Goal: Task Accomplishment & Management: Complete application form

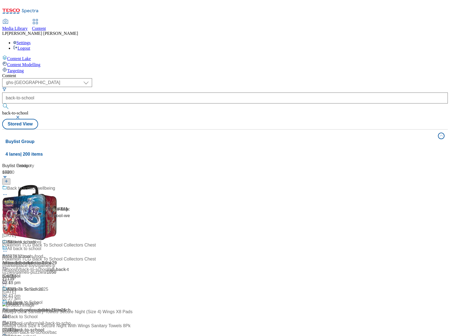
select select "ghs-uk"
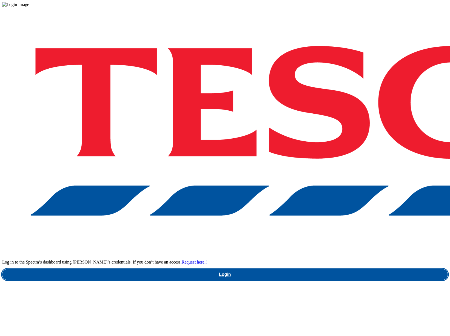
click at [322, 269] on link "Login" at bounding box center [225, 274] width 446 height 11
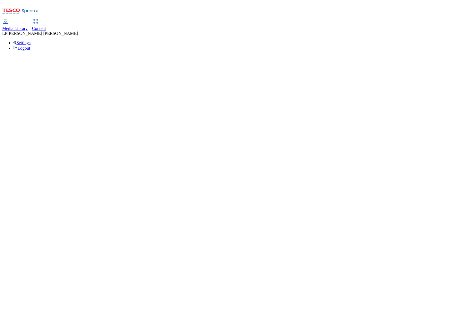
select select "ghs-uk"
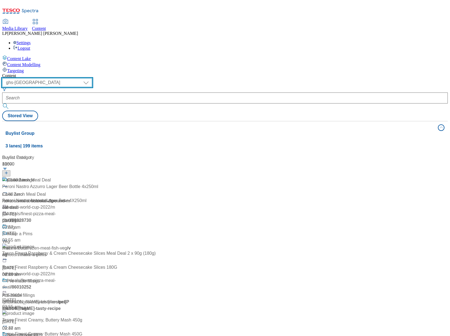
click at [92, 78] on select "dotcom-cz dotcom-hu dotcom-sk fnf-uk ghs-roi ghs-uk group-comms ighs-cz ighs-hu…" at bounding box center [47, 82] width 90 height 9
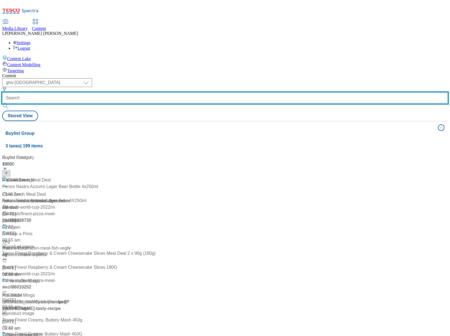
click at [147, 92] on input "text" at bounding box center [225, 97] width 446 height 11
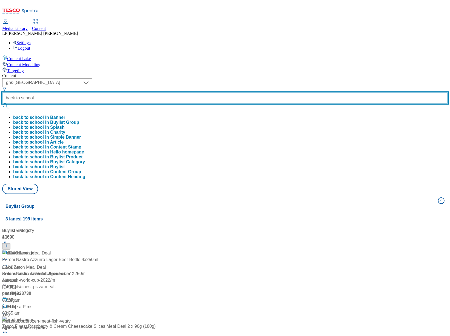
type input "back to school"
click at [2, 103] on button "submit" at bounding box center [6, 105] width 8 height 5
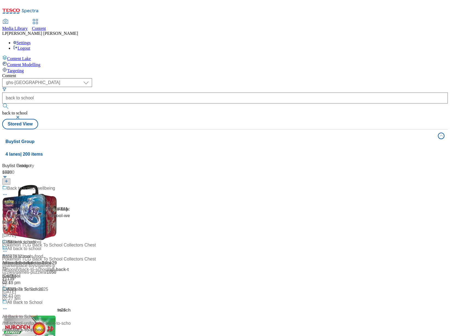
click at [228, 73] on div "Content" at bounding box center [225, 75] width 446 height 5
click at [164, 73] on div "Content" at bounding box center [225, 75] width 446 height 5
click at [235, 73] on div "Content ( optional ) dotcom-cz dotcom-hu dotcom-sk fnf-uk ghs-roi ghs-uk group-…" at bounding box center [225, 223] width 446 height 300
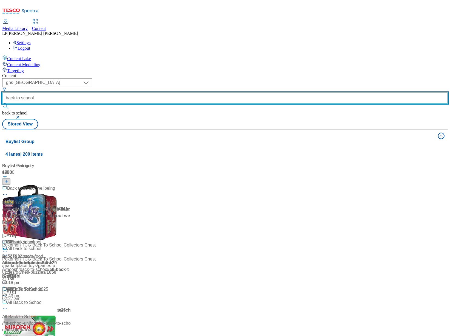
click at [173, 92] on input "back to school" at bounding box center [225, 97] width 446 height 11
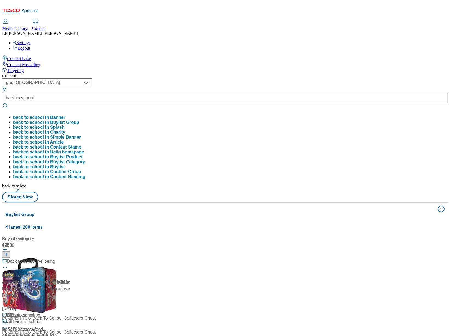
click at [177, 73] on div "Content ( optional ) dotcom-cz dotcom-hu dotcom-sk fnf-uk ghs-roi ghs-uk group-…" at bounding box center [225, 259] width 446 height 373
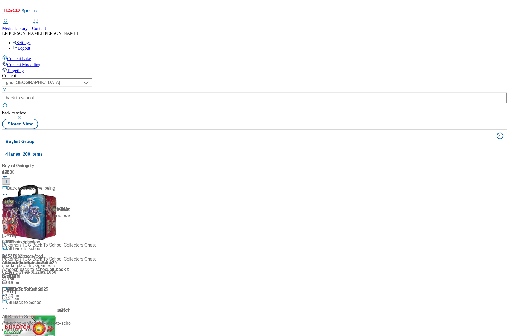
click at [300, 78] on div "( optional ) dotcom-cz dotcom-hu dotcom-sk fnf-uk ghs-roi ghs-uk group-comms ig…" at bounding box center [254, 103] width 505 height 51
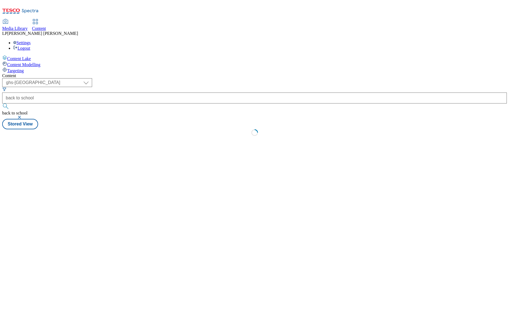
select select "ghs-[GEOGRAPHIC_DATA]"
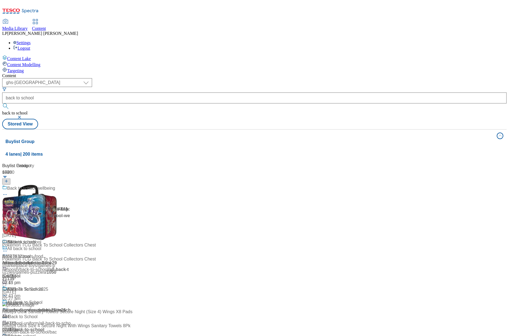
click at [23, 116] on button "button" at bounding box center [19, 117] width 5 height 3
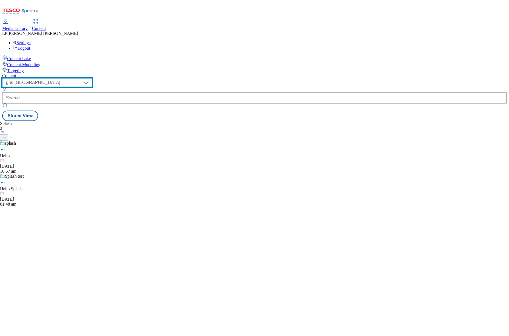
click at [92, 78] on select "dotcom-cz dotcom-hu dotcom-sk fnf-uk ghs-roi ghs-uk group-comms ighs-cz ighs-hu…" at bounding box center [47, 82] width 90 height 9
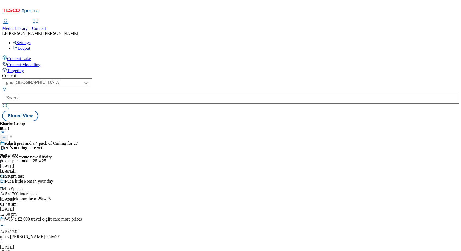
click at [262, 73] on div "Content ( optional ) dotcom-cz dotcom-hu dotcom-sk fnf-uk ghs-roi ghs-uk group-…" at bounding box center [230, 97] width 457 height 48
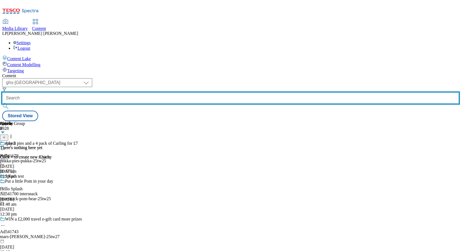
click at [157, 92] on input "text" at bounding box center [230, 97] width 457 height 11
click at [151, 92] on input "text" at bounding box center [230, 97] width 457 height 11
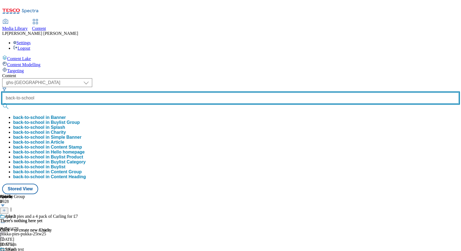
type input "back-to-school"
click at [2, 103] on button "submit" at bounding box center [6, 105] width 8 height 5
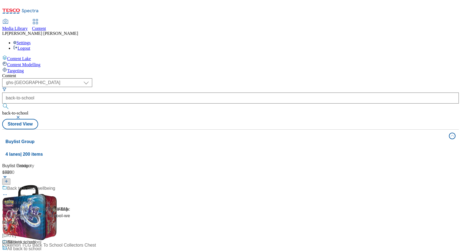
scroll to position [163, 0]
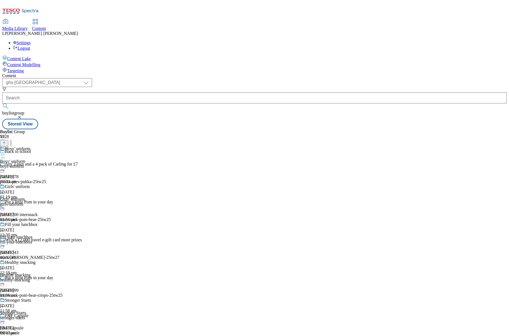
click at [6, 141] on icon at bounding box center [4, 143] width 4 height 4
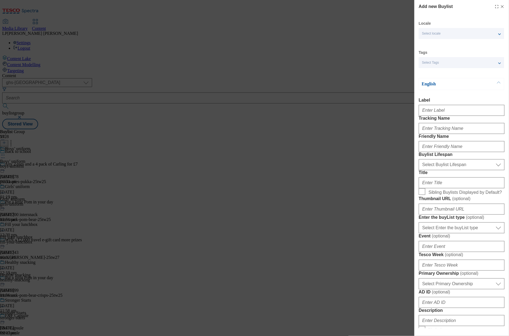
click at [317, 144] on div "Add new Buylist Locale Select locale English Welsh Tags Select Tags fnf marketp…" at bounding box center [254, 168] width 509 height 336
click at [430, 32] on span "Select locale" at bounding box center [432, 34] width 19 height 4
click at [430, 70] on div "Locale Select locale English Welsh Tags Select Tags fnf marketplace whoosh ghs …" at bounding box center [462, 258] width 86 height 475
click at [443, 63] on div "Select Tags" at bounding box center [462, 62] width 86 height 11
click at [393, 83] on div "Add new Buylist Locale Select locale English Welsh Tags Select Tags fnf marketp…" at bounding box center [254, 168] width 509 height 336
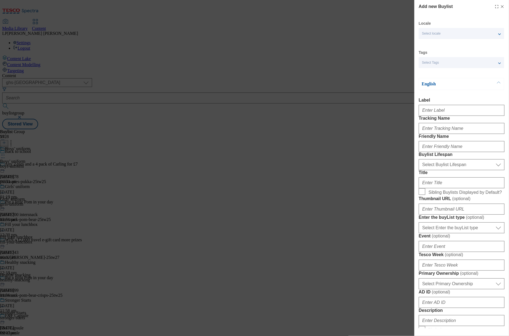
click at [446, 64] on div "Select Tags" at bounding box center [462, 62] width 86 height 11
click at [430, 108] on label "ghs" at bounding box center [462, 110] width 86 height 12
click at [429, 108] on input "ghs" at bounding box center [426, 109] width 7 height 7
click at [385, 112] on div "Add new Buylist Locale Select locale English Welsh Tags 1 tags selected fnf mar…" at bounding box center [254, 168] width 509 height 336
click at [441, 114] on input "Label" at bounding box center [462, 110] width 86 height 11
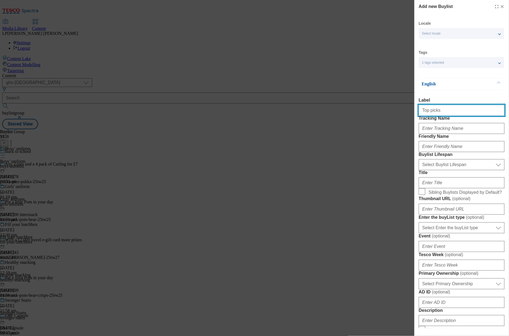
type input "Top picks"
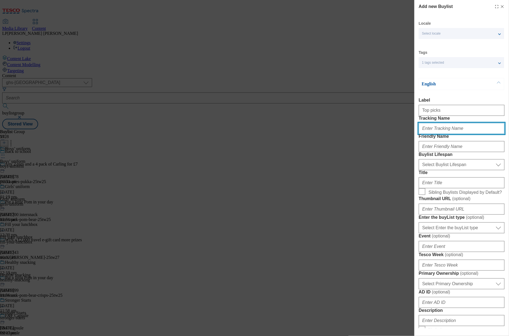
click at [435, 134] on input "Tracking Name" at bounding box center [462, 128] width 86 height 11
type input "t"
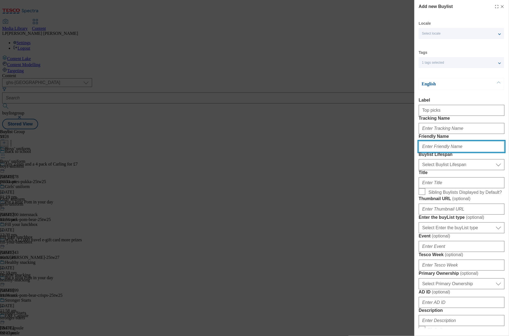
click at [437, 152] on input "Friendly Name" at bounding box center [462, 146] width 86 height 11
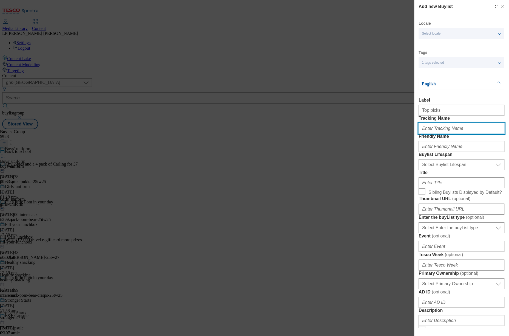
click at [436, 134] on input "Tracking Name" at bounding box center [462, 128] width 86 height 11
type input "Top picks"
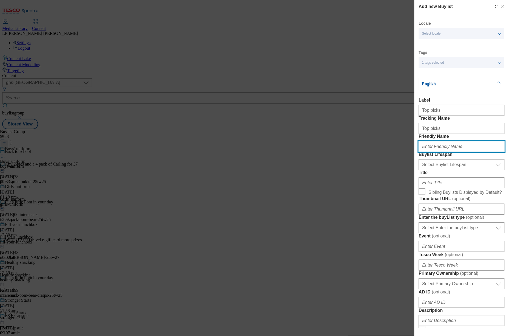
click at [438, 152] on input "Friendly Name" at bounding box center [462, 146] width 86 height 11
type input "top-picks"
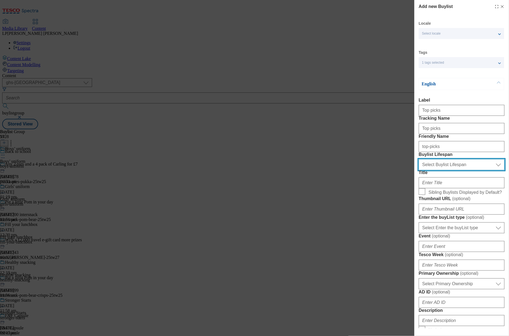
click at [439, 170] on select "Select Buylist Lifespan evergreen seasonal tactical" at bounding box center [462, 164] width 86 height 11
select select "evergreen"
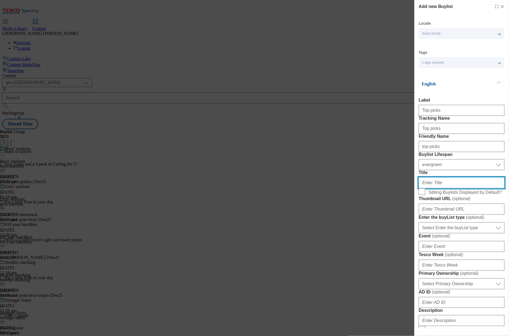
click at [432, 188] on input "Title" at bounding box center [462, 182] width 86 height 11
click at [431, 188] on input "Top picks" at bounding box center [462, 182] width 86 height 11
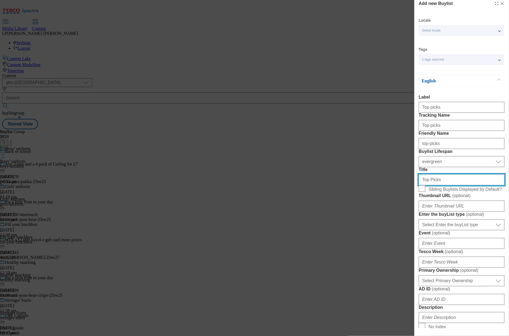
scroll to position [7, 0]
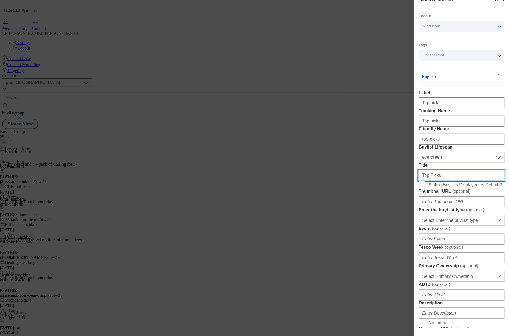
type input "Top Picks"
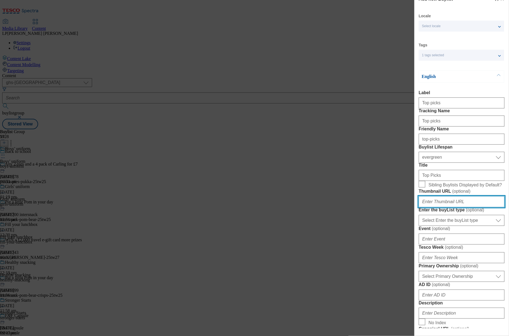
click at [439, 207] on input "Thumbnail URL ( optional )" at bounding box center [462, 201] width 86 height 11
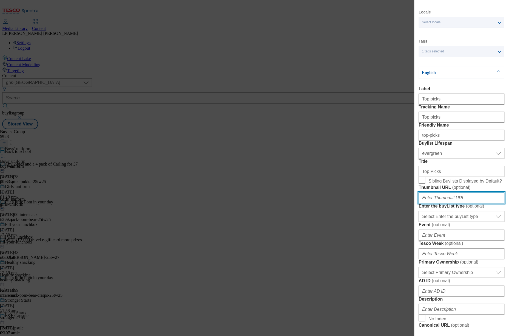
scroll to position [12, 0]
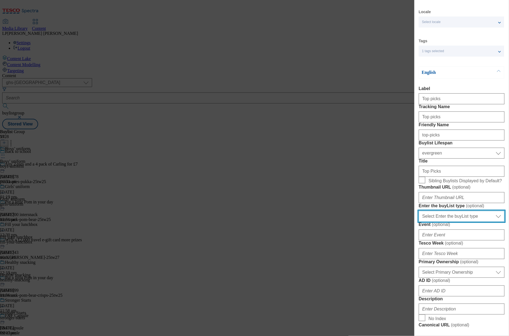
click at [450, 222] on select "Select Enter the buyList type event supplier funded long term >4 weeks supplier…" at bounding box center [462, 216] width 86 height 11
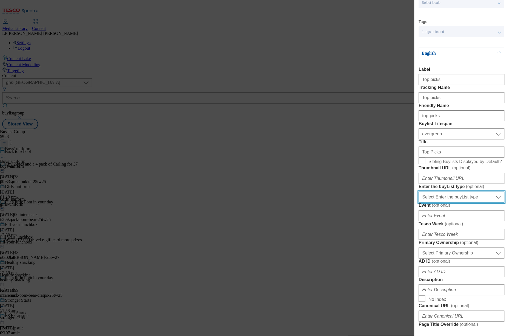
scroll to position [61, 0]
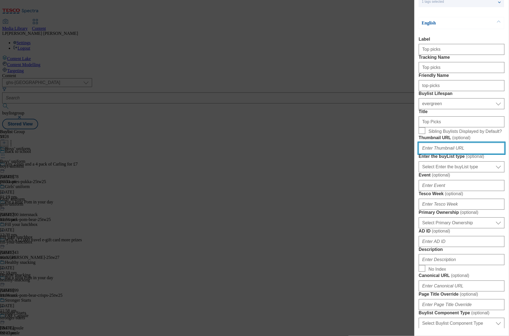
click at [434, 154] on input "Thumbnail URL ( optional )" at bounding box center [462, 148] width 86 height 11
click at [459, 154] on input "Thumbnail URL ( optional )" at bounding box center [462, 148] width 86 height 11
click at [426, 172] on select "Select Enter the buyList type event supplier funded long term >4 weeks supplier…" at bounding box center [462, 166] width 86 height 11
click at [486, 215] on form "Label Top picks Tracking Name Top picks Friendly Name top-picks Buylist Lifespa…" at bounding box center [462, 229] width 86 height 385
click at [460, 172] on select "Select Enter the buyList type event supplier funded long term >4 weeks supplier…" at bounding box center [462, 166] width 86 height 11
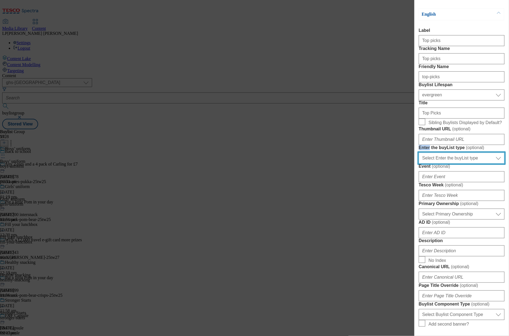
scroll to position [70, 0]
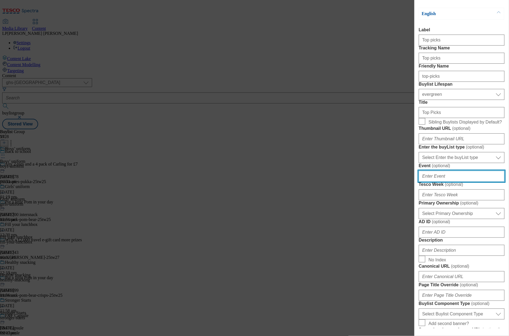
click at [438, 182] on input "Event ( optional )" at bounding box center [462, 176] width 86 height 11
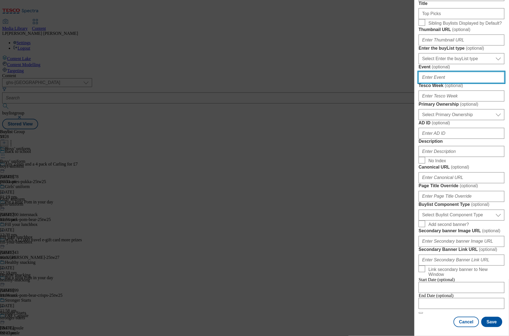
scroll to position [181, 0]
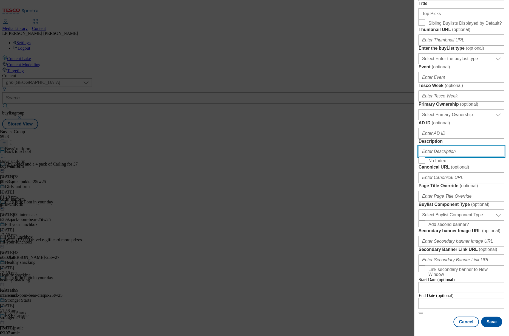
click at [438, 157] on input "Description" at bounding box center [462, 151] width 86 height 11
paste input "Browse our Back to School Top Picks, including schiool uniforms, stationery and…"
type input "Browse our Back to School Top Picks, including schiool uniforms, stationery and…"
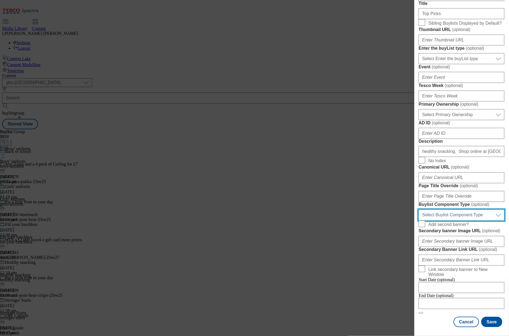
click at [449, 221] on select "Select Buylist Component Type Banner Competition Header Meal" at bounding box center [462, 215] width 86 height 11
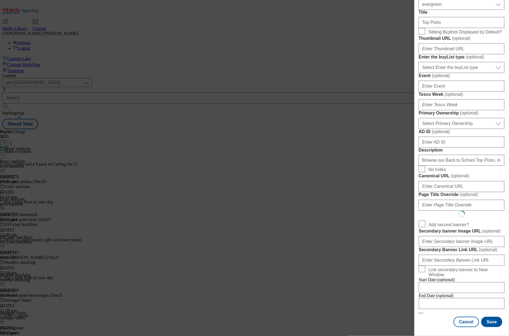
scroll to position [0, 0]
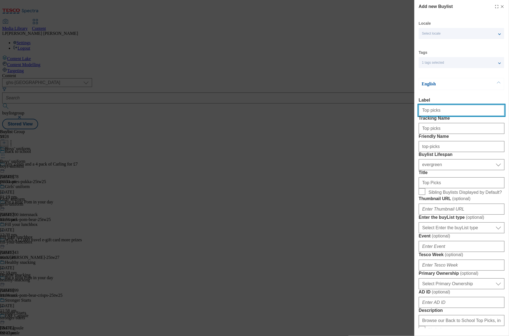
select select "Banner"
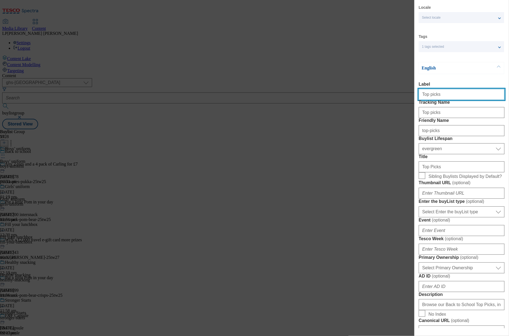
scroll to position [47, 0]
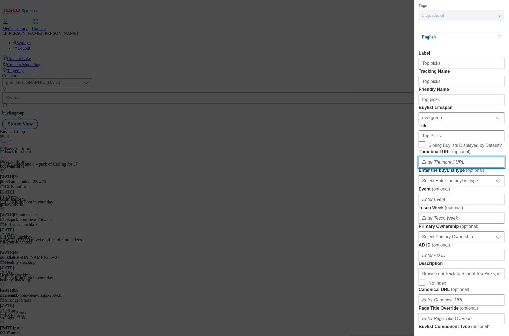
click at [451, 168] on input "Thumbnail URL ( optional )" at bounding box center [462, 162] width 86 height 11
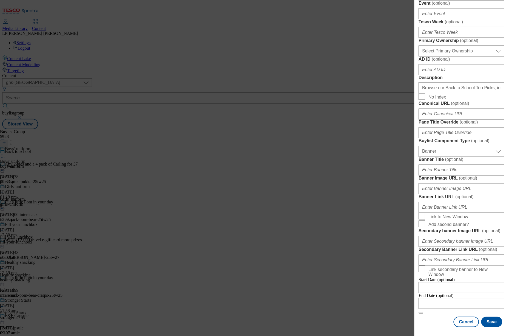
scroll to position [347, 0]
click at [448, 176] on input "Banner Title ( optional )" at bounding box center [462, 170] width 86 height 11
click at [428, 194] on input "Banner Image URL ( optional )" at bounding box center [462, 188] width 86 height 11
paste input "[URL][DOMAIN_NAME]"
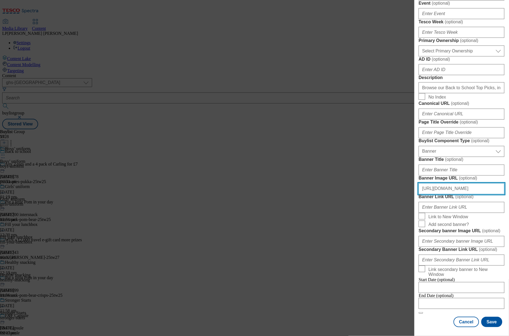
type input "[URL][DOMAIN_NAME]"
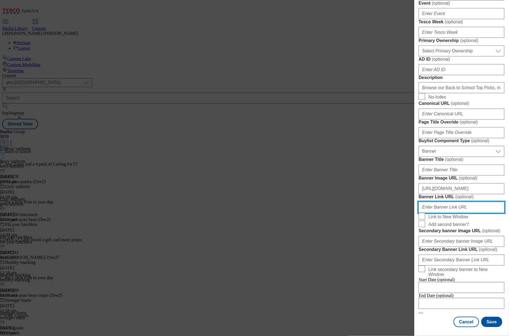
click at [435, 213] on input "Banner Link URL ( optional )" at bounding box center [462, 207] width 86 height 11
paste input "https://www.tesco.com/groceries/en-GB/zone/Back-to-school"
type input "https://www.tesco.com/groceries/en-GB/zone/Back-to-school"
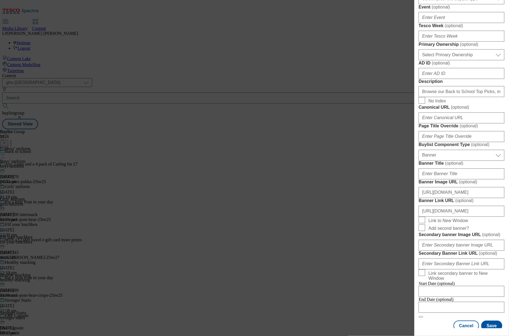
scroll to position [0, 0]
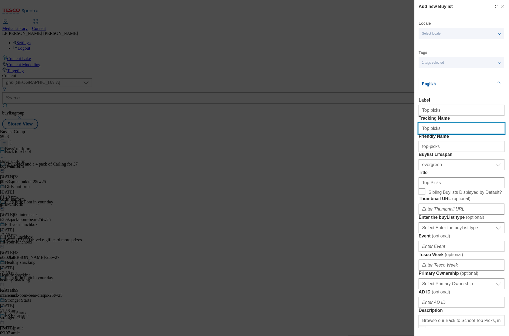
drag, startPoint x: 443, startPoint y: 140, endPoint x: 384, endPoint y: 139, distance: 58.7
click at [384, 139] on div "Add new Buylist Locale Select locale English Welsh Tags 1 tags selected fnf mar…" at bounding box center [254, 168] width 509 height 336
paste input "BTS_top_picks_header"
type input "BTS_top_picks_header"
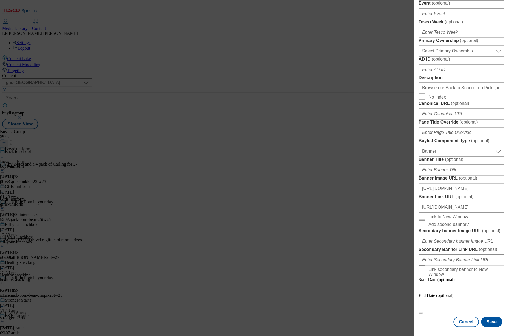
scroll to position [471, 0]
click at [488, 317] on button "Save" at bounding box center [492, 322] width 21 height 10
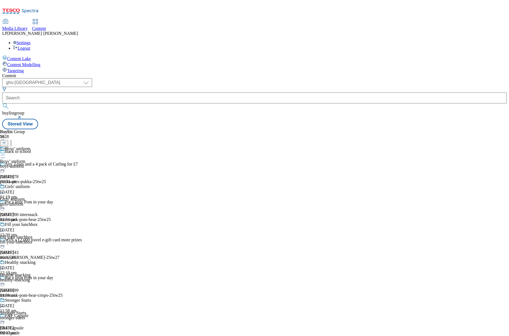
scroll to position [853, 0]
click at [12, 142] on circle at bounding box center [11, 142] width 1 height 1
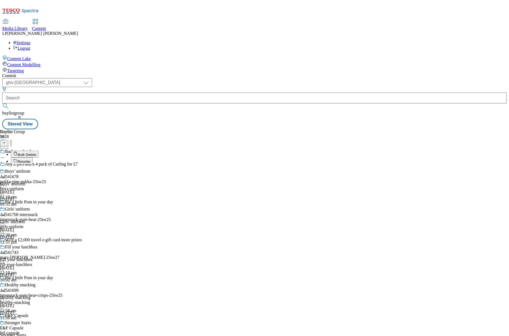
click at [33, 157] on button "Reorder" at bounding box center [22, 160] width 22 height 7
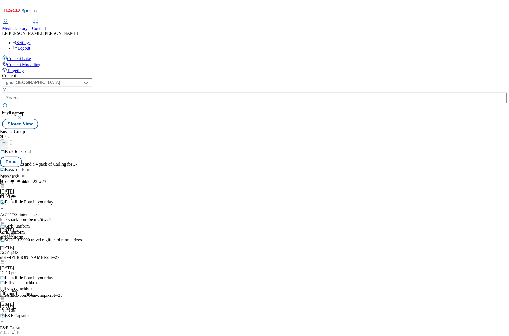
scroll to position [850, 0]
drag, startPoint x: 211, startPoint y: 216, endPoint x: 221, endPoint y: 42, distance: 174.8
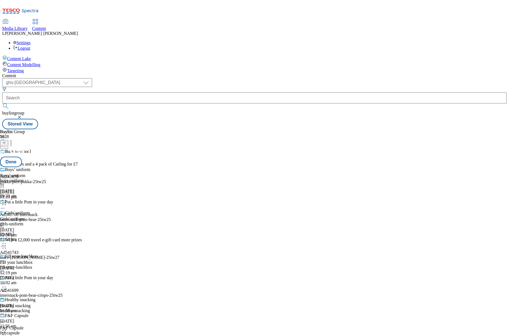
scroll to position [712, 0]
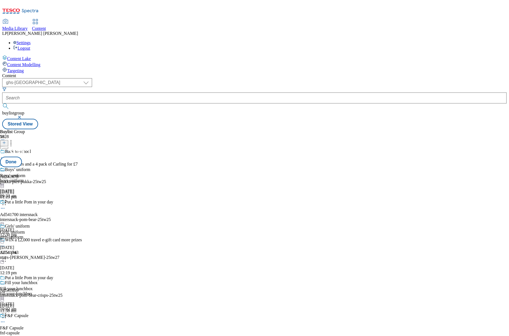
drag, startPoint x: 221, startPoint y: 178, endPoint x: 218, endPoint y: 65, distance: 113.3
drag, startPoint x: 216, startPoint y: 203, endPoint x: 218, endPoint y: 90, distance: 113.0
drag, startPoint x: 218, startPoint y: 189, endPoint x: 221, endPoint y: 81, distance: 108.4
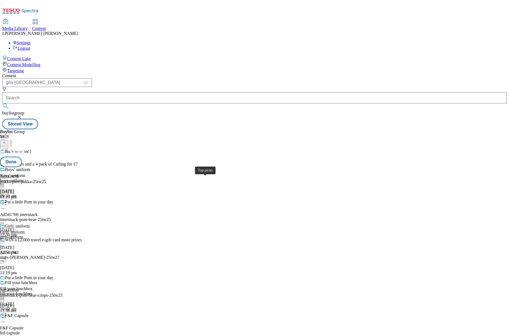
scroll to position [313, 0]
drag, startPoint x: 215, startPoint y: 198, endPoint x: 219, endPoint y: 81, distance: 116.1
drag, startPoint x: 213, startPoint y: 184, endPoint x: 218, endPoint y: 74, distance: 109.6
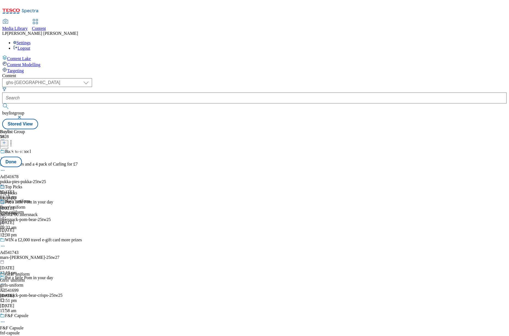
drag, startPoint x: 219, startPoint y: 183, endPoint x: 221, endPoint y: 86, distance: 96.9
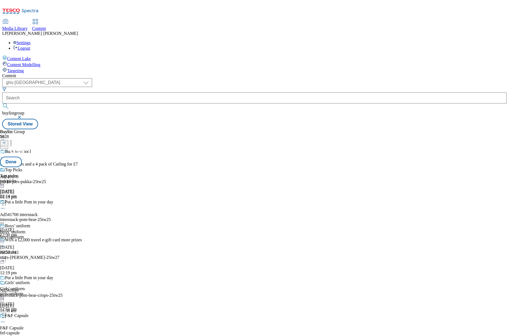
scroll to position [0, 0]
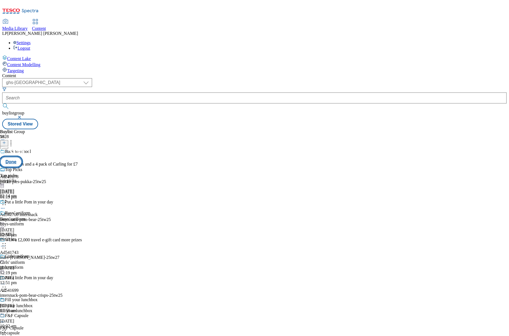
click at [22, 157] on button "Done" at bounding box center [11, 162] width 22 height 10
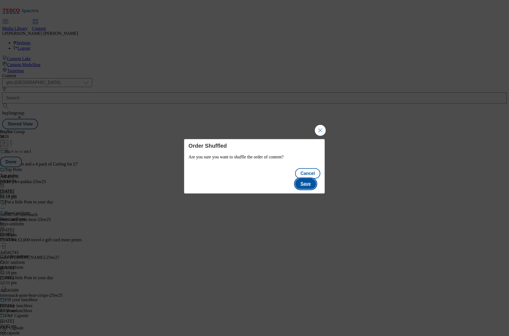
click at [315, 180] on button "Save" at bounding box center [305, 184] width 21 height 10
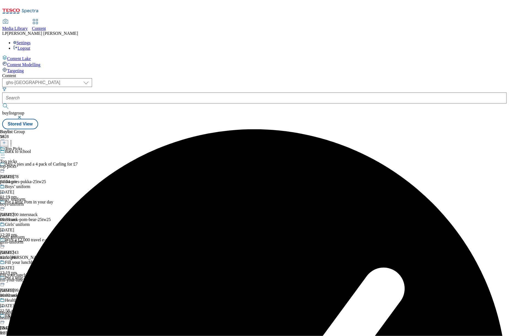
click at [5, 155] on circle at bounding box center [4, 155] width 1 height 1
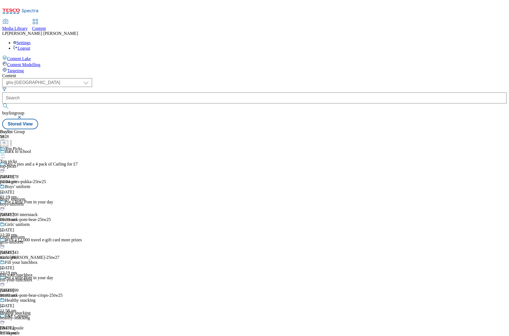
click at [60, 146] on div "Top Picks Top picks top-picks 11 Aug 2025 02:14 pm" at bounding box center [30, 165] width 60 height 38
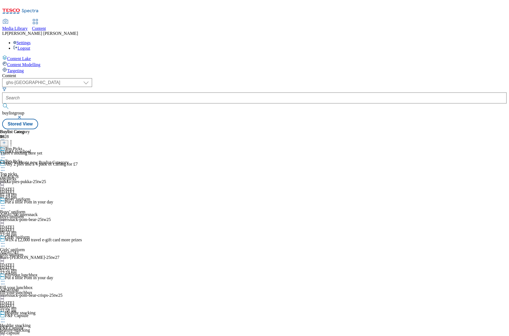
click at [5, 143] on line at bounding box center [4, 143] width 3 height 0
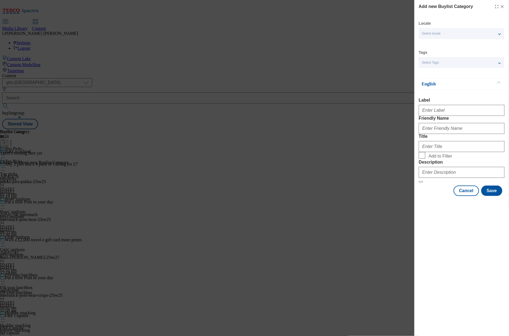
click at [435, 64] on span "Select Tags" at bounding box center [431, 63] width 17 height 4
click at [389, 85] on div "Add new Buylist Category Locale Select locale English Welsh Tags Select Tags fn…" at bounding box center [254, 168] width 509 height 336
click at [438, 46] on div "Locale Select locale English Welsh Tags Select Tags fnf marketplace whoosh ghs …" at bounding box center [462, 108] width 86 height 175
click at [435, 67] on div "Select Tags" at bounding box center [462, 62] width 86 height 11
click at [385, 83] on div "Add new Buylist Category Locale Select locale English Welsh Tags Select Tags fn…" at bounding box center [254, 168] width 509 height 336
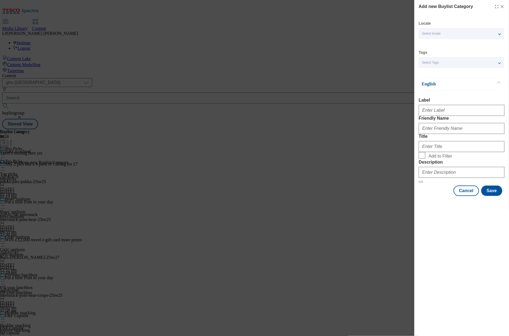
click at [435, 65] on div "Select Tags" at bounding box center [462, 62] width 86 height 11
click at [384, 85] on div "Add new Buylist Category Locale Select locale English Welsh Tags Select Tags fn…" at bounding box center [254, 168] width 509 height 336
click at [433, 112] on input "Label" at bounding box center [462, 110] width 86 height 11
type input "Top picks"
click at [446, 134] on input "Friendly Name" at bounding box center [462, 128] width 86 height 11
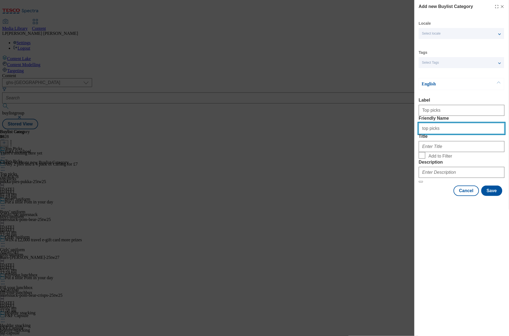
type input "top picks"
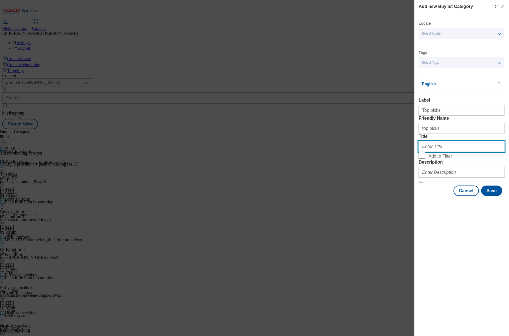
click at [442, 152] on input "Title" at bounding box center [462, 146] width 86 height 11
type input "Top picks"
click at [423, 159] on input "Add to Filter" at bounding box center [422, 155] width 7 height 7
checkbox input "true"
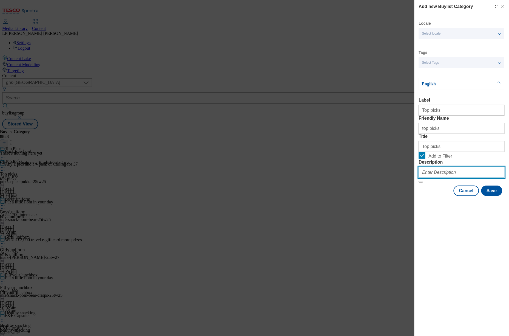
click at [449, 178] on input "Description" at bounding box center [462, 172] width 86 height 11
paste input "Browse our Back to School Top Picks, including schiool uniforms, stationery and…"
type input "Browse our Back to School Top Picks, including schiool uniforms, stationery and…"
click at [497, 196] on button "Save" at bounding box center [492, 190] width 21 height 10
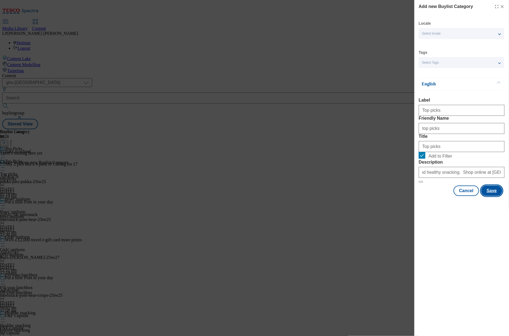
scroll to position [0, 0]
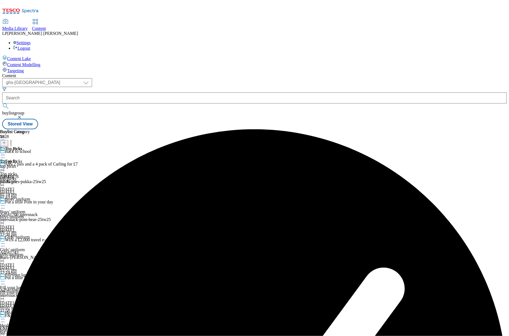
click at [30, 146] on div "Top picks Top picks top picks 11 Aug 2025 02:16 pm" at bounding box center [15, 165] width 30 height 38
click at [6, 141] on icon at bounding box center [4, 143] width 4 height 4
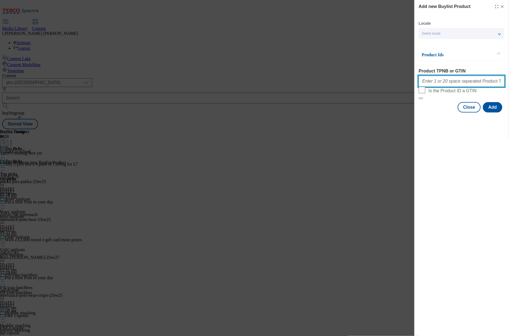
click at [432, 81] on input "Product TPNB or GTIN" at bounding box center [462, 81] width 86 height 11
paste input "Browse our Back to School Top Picks, including schiool uniforms, stationery and…"
type input "Browse our Back to School Top Picks, including schiool uniforms, stationery and…"
drag, startPoint x: 497, startPoint y: 84, endPoint x: 236, endPoint y: 66, distance: 261.0
click at [236, 66] on div "Add new Buylist Product Locale Select locale English Welsh Product Ids Product …" at bounding box center [254, 168] width 509 height 336
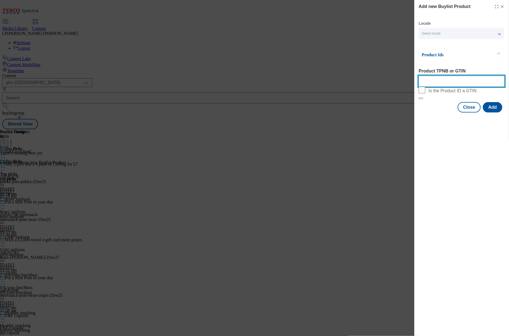
paste input "93116367 93112688 93124030 93123928 93120690 93120563 93113163 93876929 9312327…"
type input "93116367 93112688 93124030 93123928 93120690 93120563 93113163 93876929 9312327…"
click at [491, 112] on button "Add" at bounding box center [492, 107] width 19 height 10
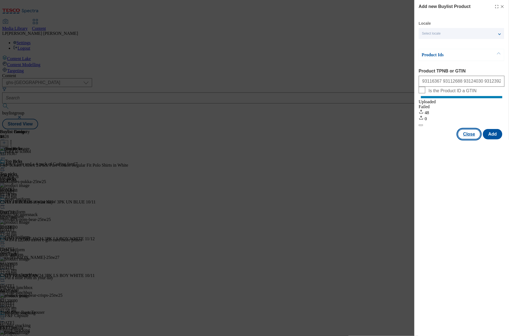
click at [471, 139] on button "Close" at bounding box center [469, 134] width 23 height 10
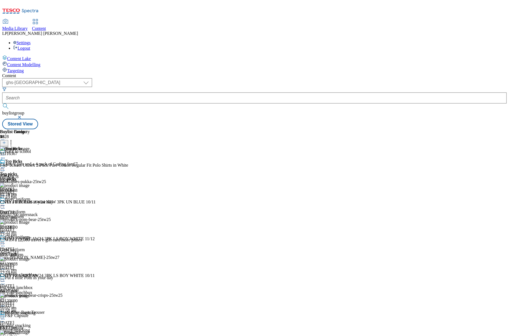
click at [12, 143] on circle at bounding box center [11, 143] width 1 height 1
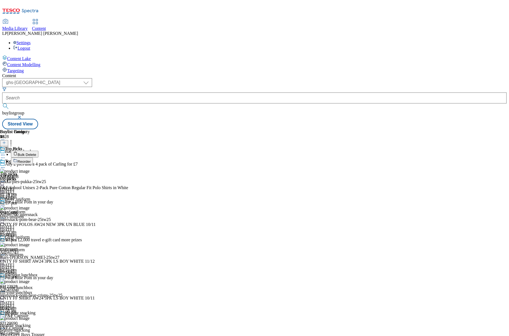
click at [398, 78] on div "( optional ) dotcom-cz dotcom-hu dotcom-sk fnf-uk ghs-roi ghs-uk group-comms ig…" at bounding box center [254, 103] width 505 height 51
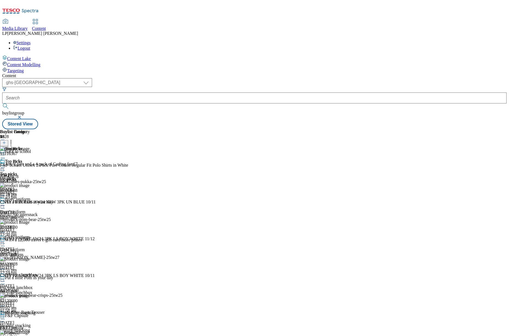
click at [5, 165] on icon at bounding box center [2, 167] width 5 height 5
click at [30, 202] on span "Preview" at bounding box center [23, 204] width 13 height 4
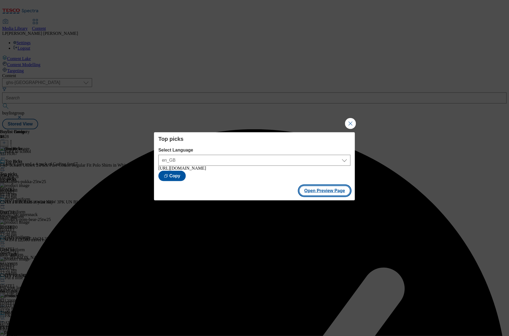
click at [325, 194] on button "Open Preview Page" at bounding box center [325, 190] width 52 height 10
click at [323, 193] on button "Open Preview Page" at bounding box center [325, 190] width 52 height 10
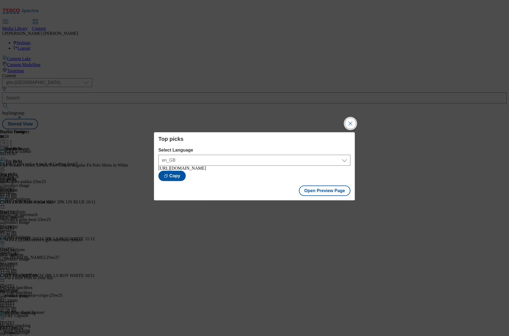
click at [350, 120] on button "Close Modal" at bounding box center [350, 123] width 11 height 11
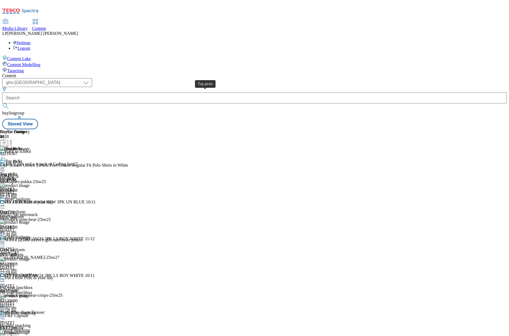
click at [17, 171] on span "Top picks" at bounding box center [8, 173] width 17 height 5
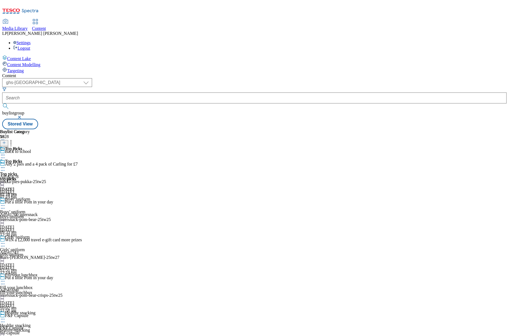
click at [5, 165] on icon at bounding box center [2, 167] width 5 height 5
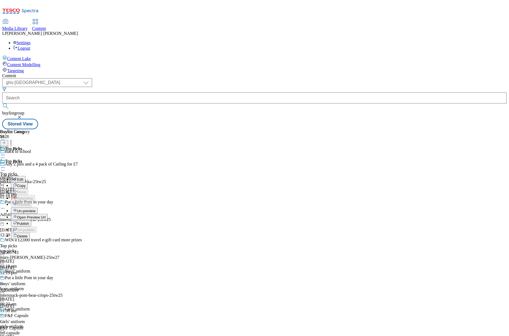
click at [46, 215] on span "Open Preview Url" at bounding box center [31, 217] width 29 height 4
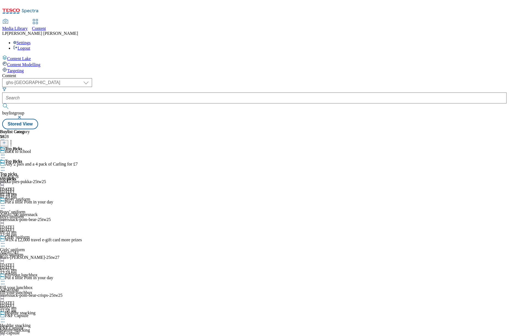
click at [60, 176] on div "top-picks" at bounding box center [30, 178] width 60 height 5
click at [30, 176] on div "top picks" at bounding box center [15, 178] width 30 height 5
click at [60, 176] on div "top-picks" at bounding box center [30, 178] width 60 height 5
click at [30, 176] on div "top picks" at bounding box center [15, 178] width 30 height 5
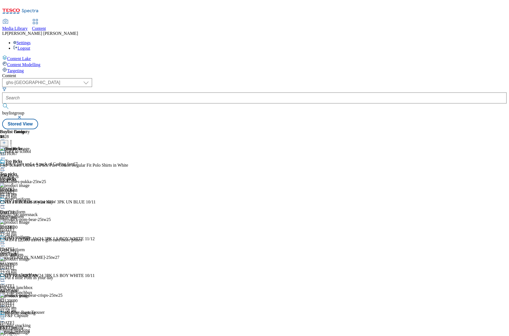
click at [30, 176] on div "top picks" at bounding box center [15, 178] width 30 height 5
click at [5, 165] on icon at bounding box center [2, 167] width 5 height 5
click at [60, 159] on div "Top Picks Top picks top-picks 11 Aug 2025 02:18 pm" at bounding box center [30, 178] width 60 height 38
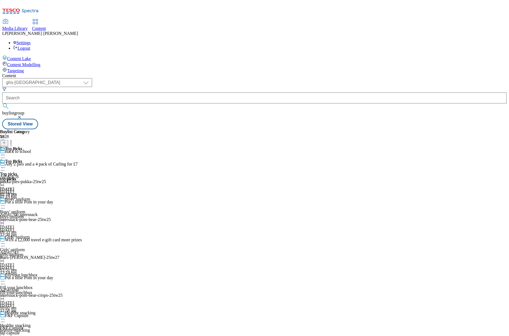
click at [5, 203] on icon at bounding box center [2, 205] width 5 height 5
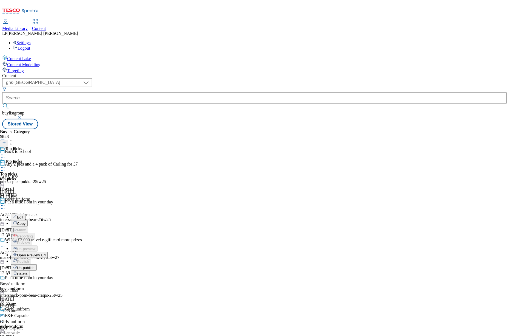
click at [46, 253] on span "Open Preview Url" at bounding box center [31, 255] width 29 height 4
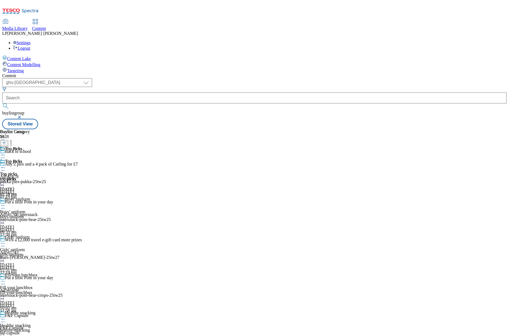
click at [5, 165] on icon at bounding box center [2, 167] width 5 height 5
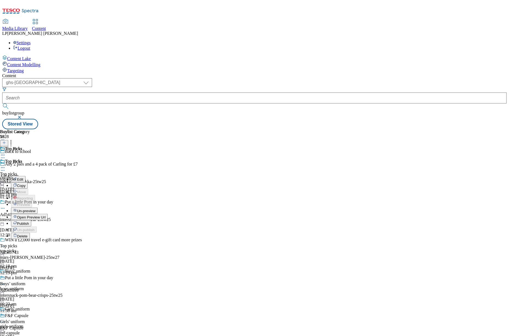
click at [46, 215] on span "Open Preview Url" at bounding box center [31, 217] width 29 height 4
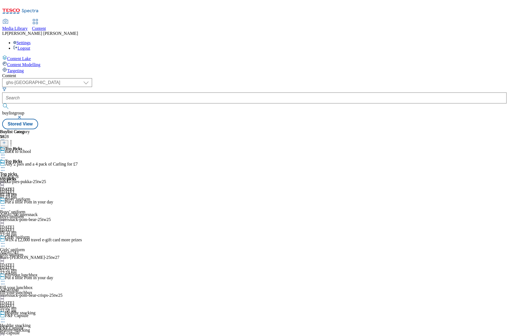
click at [5, 241] on icon at bounding box center [2, 243] width 5 height 5
click at [46, 291] on span "Open Preview Url" at bounding box center [31, 293] width 29 height 4
click at [30, 188] on div "Top picks Top picks top picks 11 Aug 2025 02:18 pm" at bounding box center [15, 178] width 30 height 38
click at [5, 241] on icon at bounding box center [2, 243] width 5 height 5
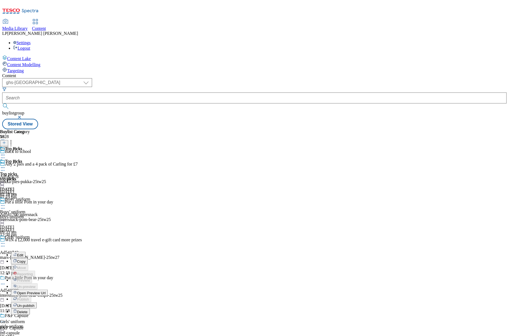
click at [46, 291] on span "Open Preview Url" at bounding box center [31, 293] width 29 height 4
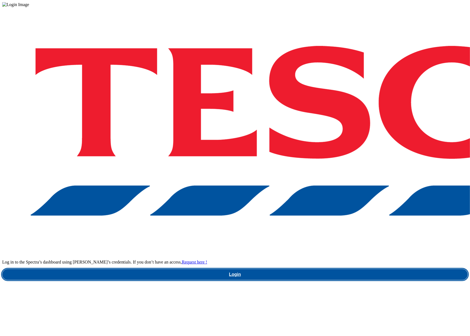
click at [316, 269] on link "Login" at bounding box center [235, 274] width 466 height 11
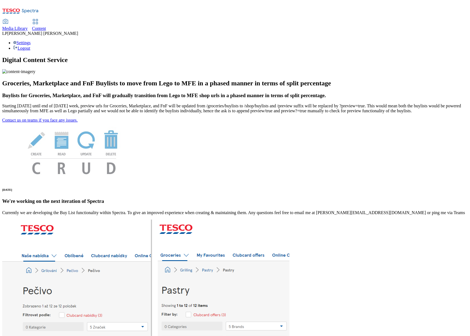
click at [46, 26] on div "Content" at bounding box center [39, 28] width 14 height 5
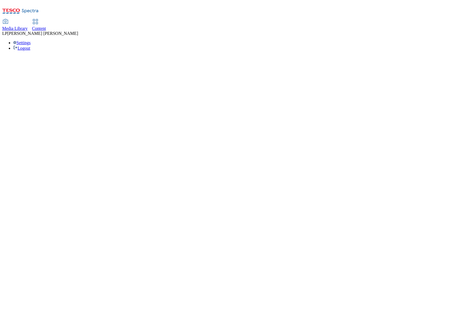
select select "group-comms"
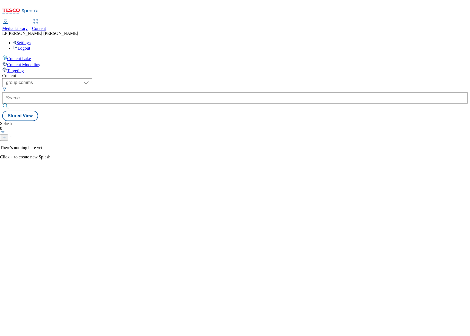
click at [28, 26] on span "Media Library" at bounding box center [15, 28] width 26 height 5
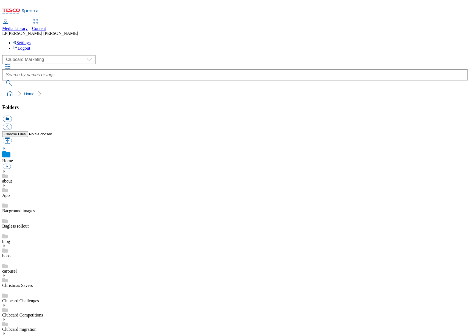
scroll to position [1, 0]
click at [53, 55] on select "Clubcard Marketing Demo Dotcom [GEOGRAPHIC_DATA] Emails GHS Marketing UK GHS Pr…" at bounding box center [48, 59] width 93 height 9
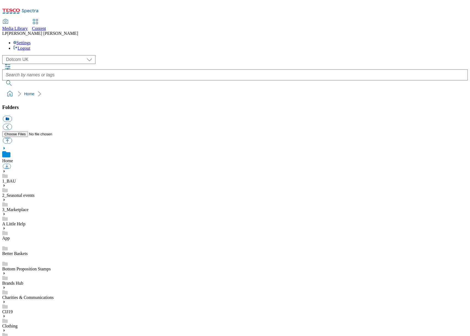
click at [6, 169] on icon at bounding box center [4, 171] width 4 height 4
click at [6, 199] on icon at bounding box center [4, 201] width 4 height 4
click at [6, 313] on icon at bounding box center [4, 315] width 4 height 4
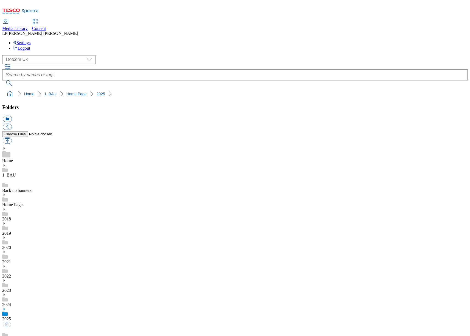
click at [6, 193] on icon at bounding box center [4, 195] width 4 height 4
click at [6, 163] on icon at bounding box center [4, 165] width 4 height 4
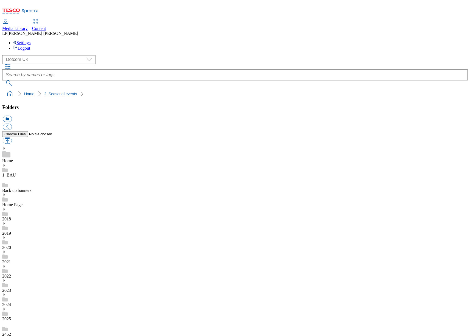
click at [5, 164] on use at bounding box center [4, 165] width 1 height 3
click at [6, 193] on icon at bounding box center [4, 195] width 4 height 4
click at [6, 307] on icon at bounding box center [4, 309] width 4 height 4
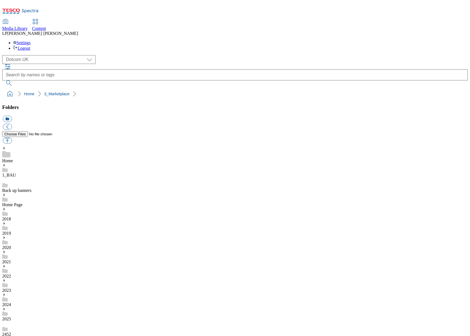
scroll to position [276, 0]
click at [45, 55] on select "Clubcard Marketing Demo Dotcom [GEOGRAPHIC_DATA] Emails GHS Marketing UK GHS Pr…" at bounding box center [48, 59] width 93 height 9
select select "flare-ghs-mktg"
click at [5, 250] on use at bounding box center [4, 251] width 1 height 3
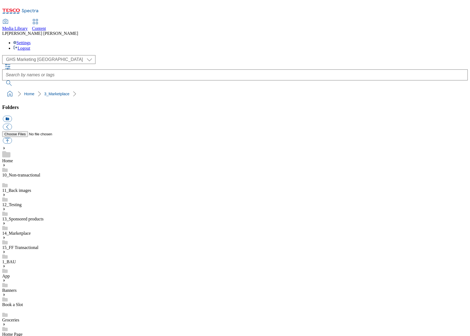
scroll to position [150, 0]
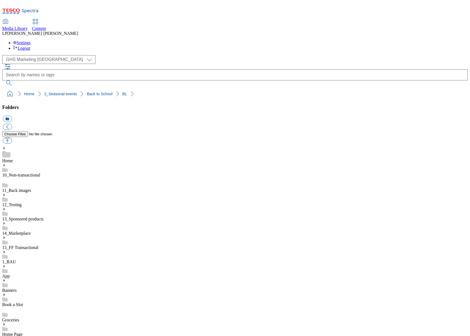
click at [46, 19] on link "Content" at bounding box center [39, 25] width 14 height 12
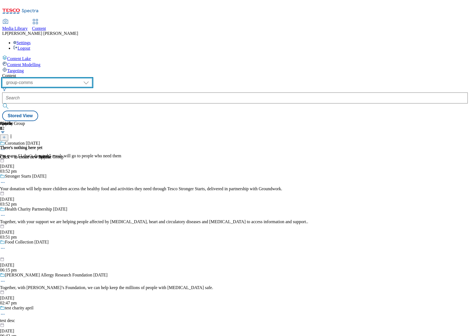
click at [92, 78] on select "dotcom-cz dotcom-hu dotcom-sk fnf-uk ghs-roi ghs-uk group-comms ighs-cz ighs-hu…" at bounding box center [47, 82] width 90 height 9
select select "ghs-[GEOGRAPHIC_DATA]"
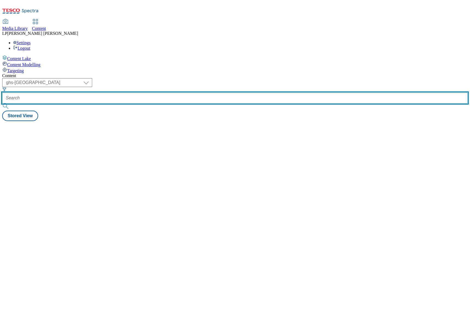
click at [162, 92] on input "text" at bounding box center [235, 97] width 466 height 11
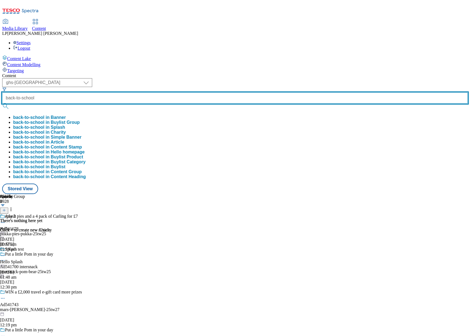
type input "back-to-school"
click at [2, 103] on button "submit" at bounding box center [6, 105] width 8 height 5
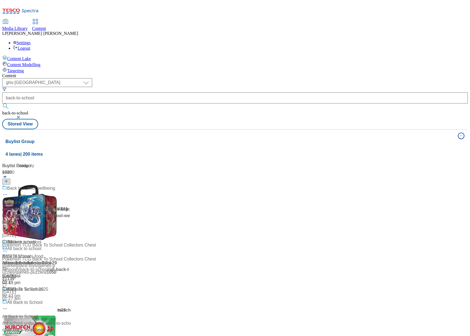
click at [68, 142] on div "Content ( optional ) dotcom-cz dotcom-hu dotcom-sk fnf-[GEOGRAPHIC_DATA] ghs-ro…" at bounding box center [235, 223] width 466 height 300
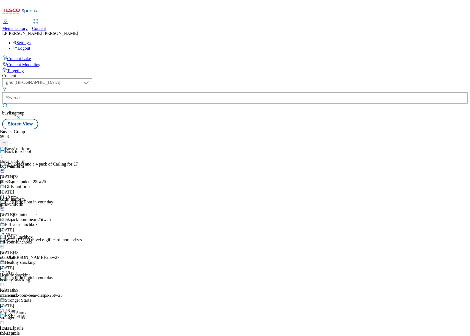
click at [5, 155] on circle at bounding box center [4, 155] width 1 height 1
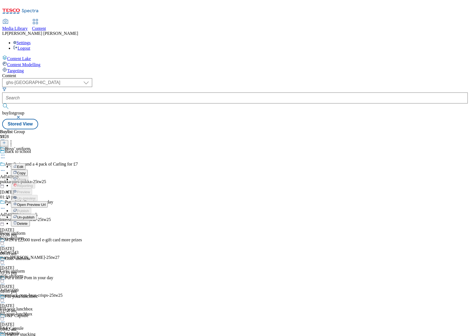
click at [23, 165] on span "Edit" at bounding box center [20, 167] width 6 height 4
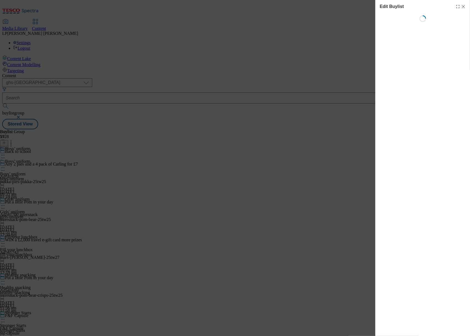
select select "evergreen"
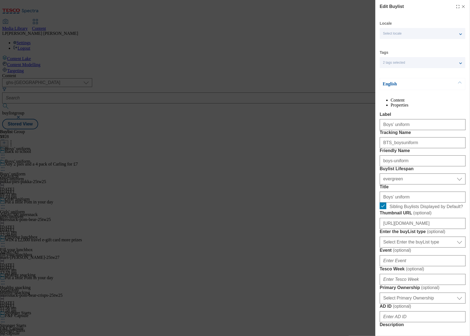
select select "Banner"
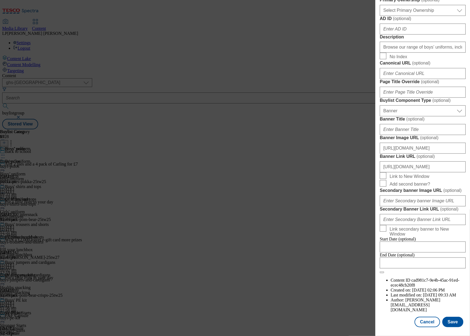
scroll to position [486, 0]
click at [413, 143] on input "[URL][DOMAIN_NAME]" at bounding box center [423, 148] width 86 height 11
click at [433, 321] on button "Cancel" at bounding box center [427, 322] width 25 height 10
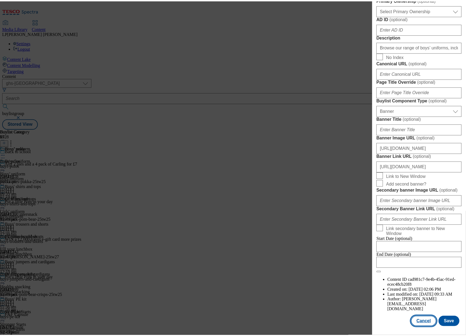
scroll to position [363, 0]
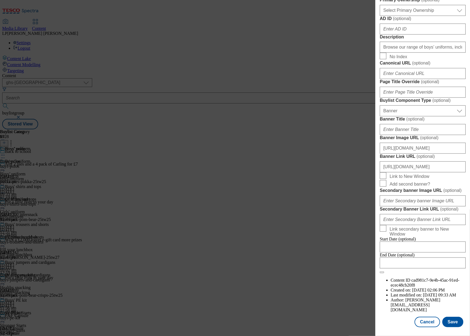
select select "evergreen"
select select "Banner"
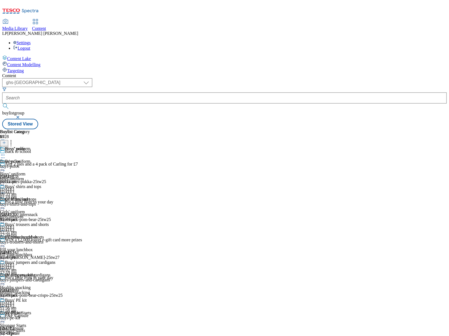
click at [55, 164] on div "boys-polos" at bounding box center [27, 166] width 55 height 5
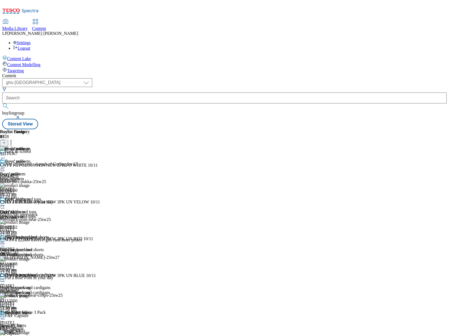
click at [60, 159] on div "Boys’ uniform Boys’ uniform boys-uniform [DATE] 09:33 am" at bounding box center [30, 178] width 60 height 38
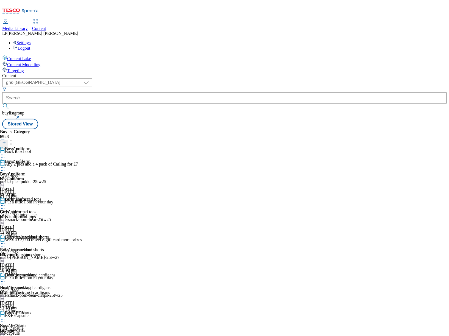
click at [5, 203] on icon at bounding box center [2, 205] width 5 height 5
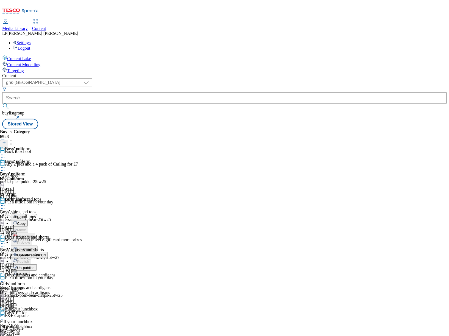
click at [46, 253] on span "Open Preview Url" at bounding box center [31, 255] width 29 height 4
